Goal: Task Accomplishment & Management: Manage account settings

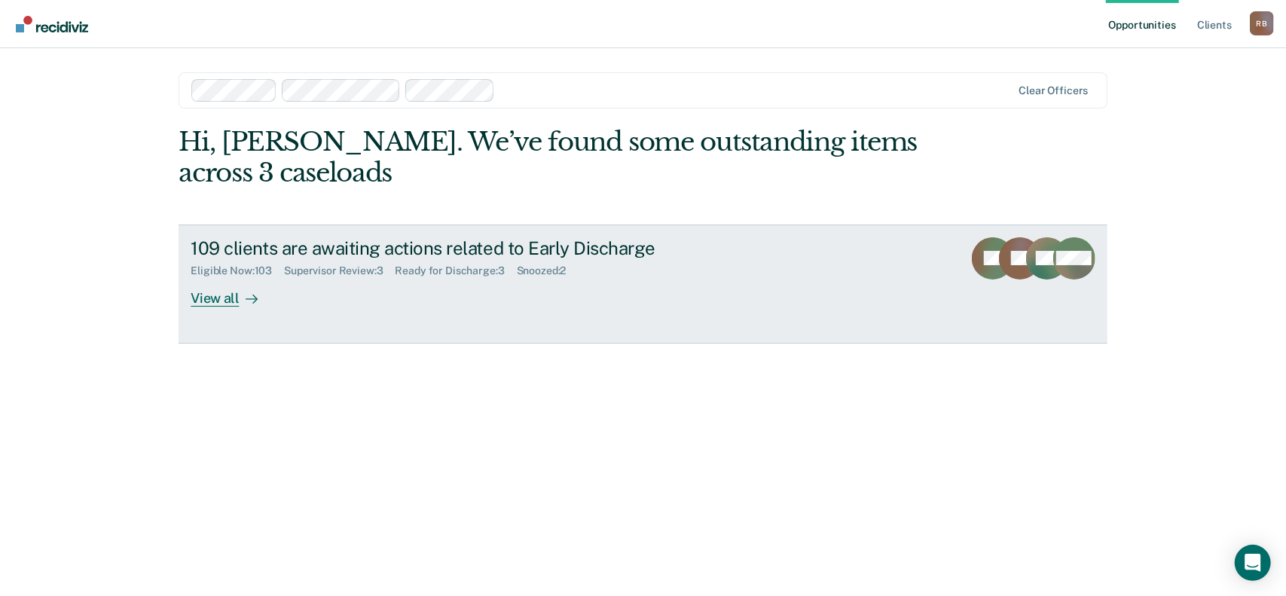
click at [370, 273] on div "Supervisor Review : 3" at bounding box center [339, 270] width 111 height 13
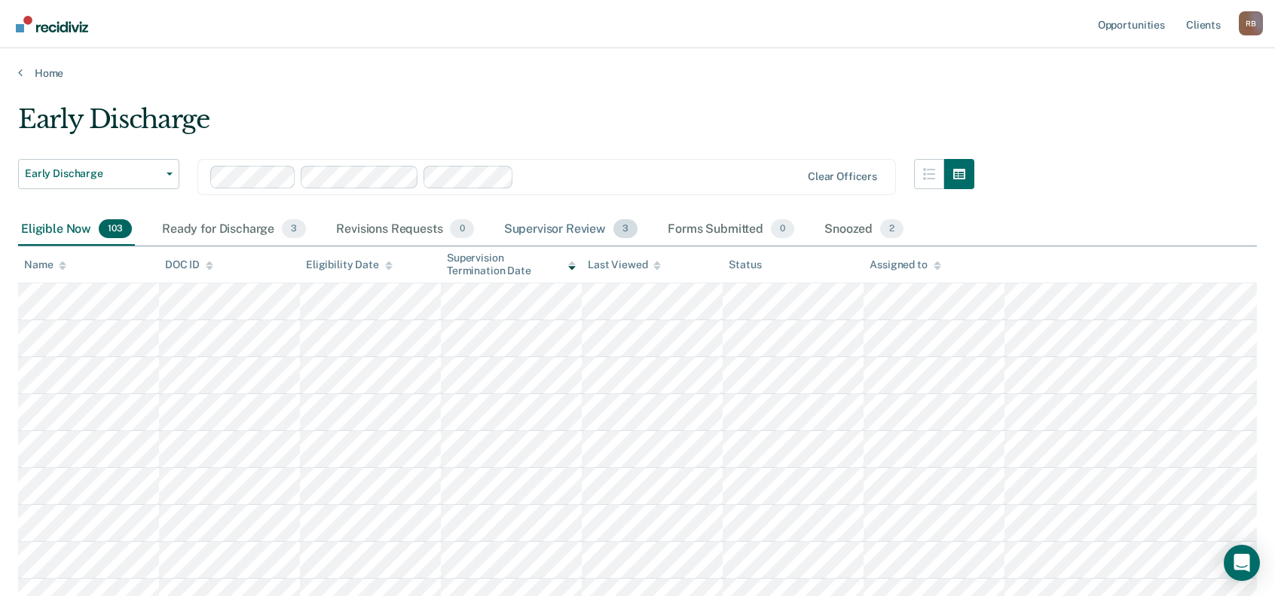
click at [562, 228] on div "Supervisor Review 3" at bounding box center [571, 229] width 140 height 33
